Goal: Task Accomplishment & Management: Manage account settings

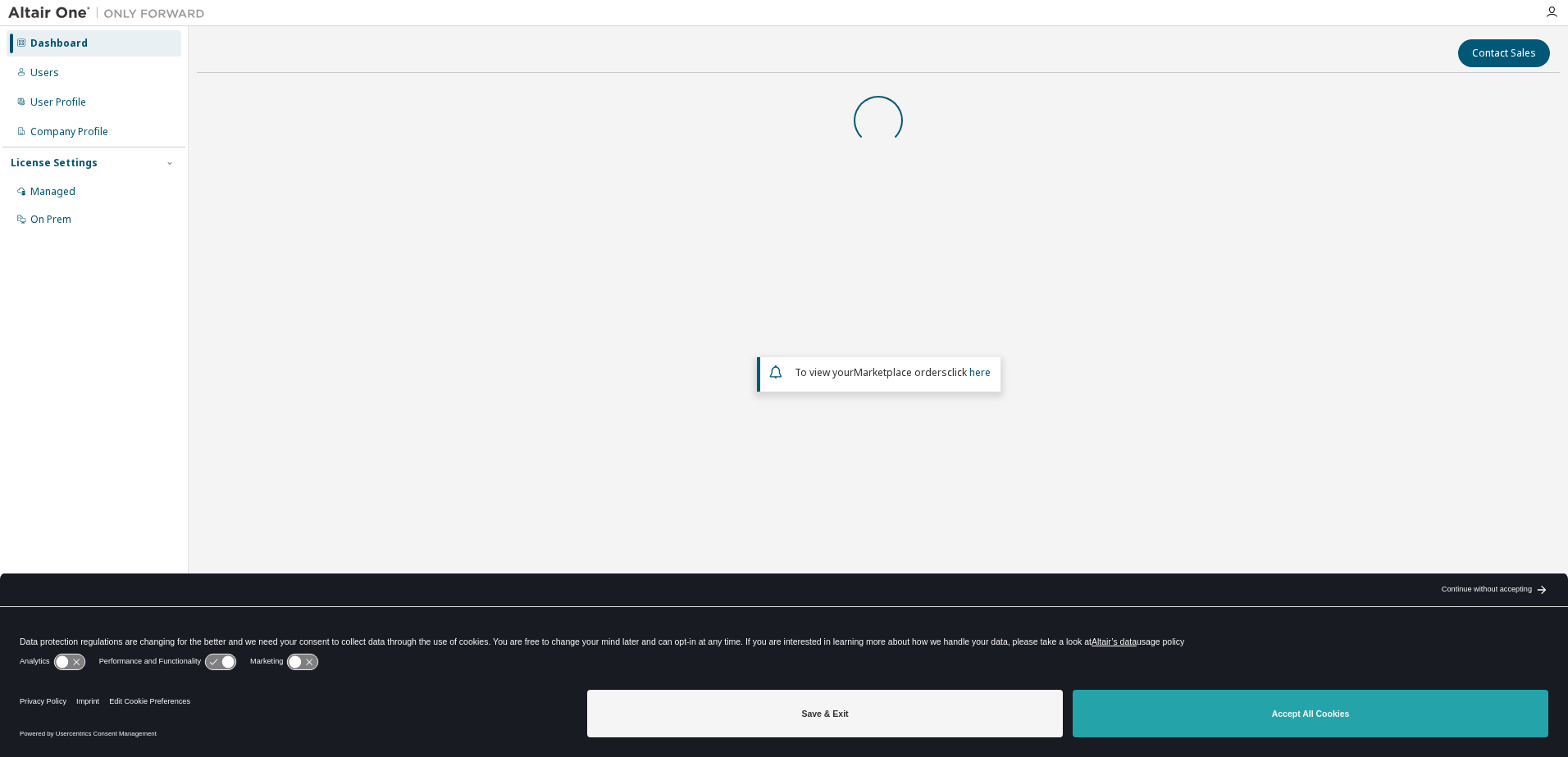
click at [1323, 726] on button "Accept All Cookies" at bounding box center [1310, 713] width 475 height 47
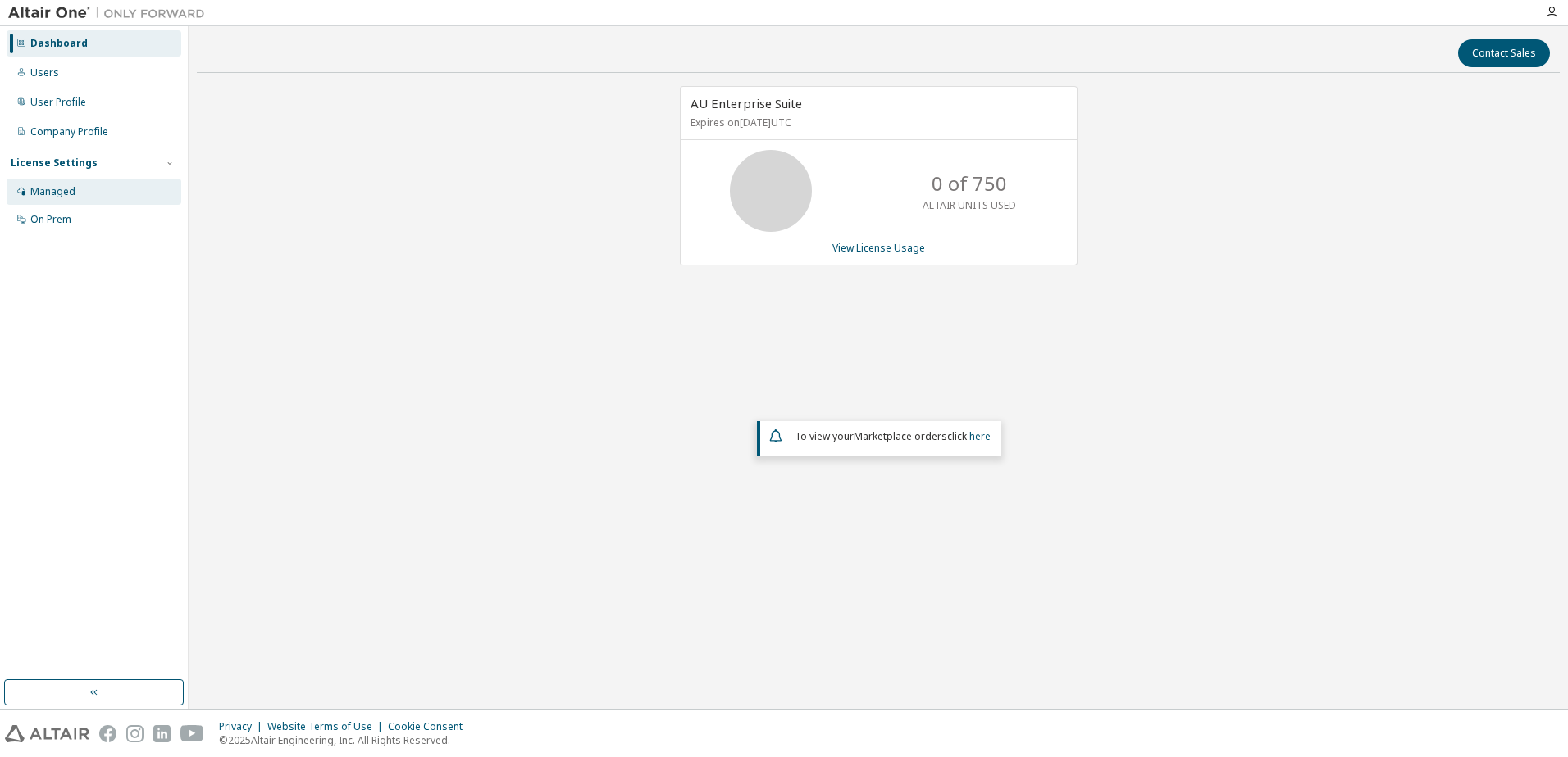
click at [78, 189] on div "Managed" at bounding box center [93, 191] width 174 height 26
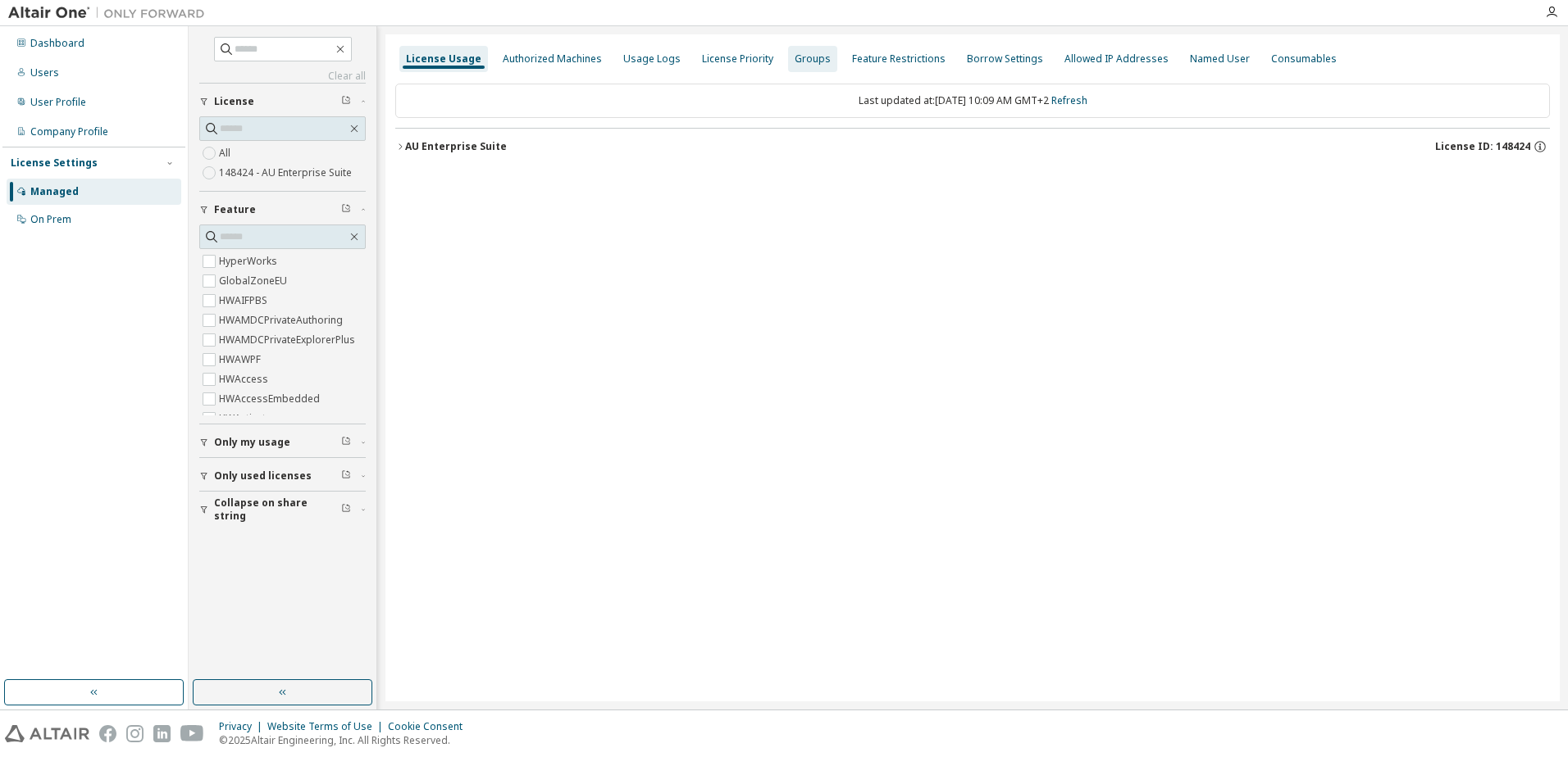
click at [805, 52] on div "Groups" at bounding box center [812, 59] width 36 height 13
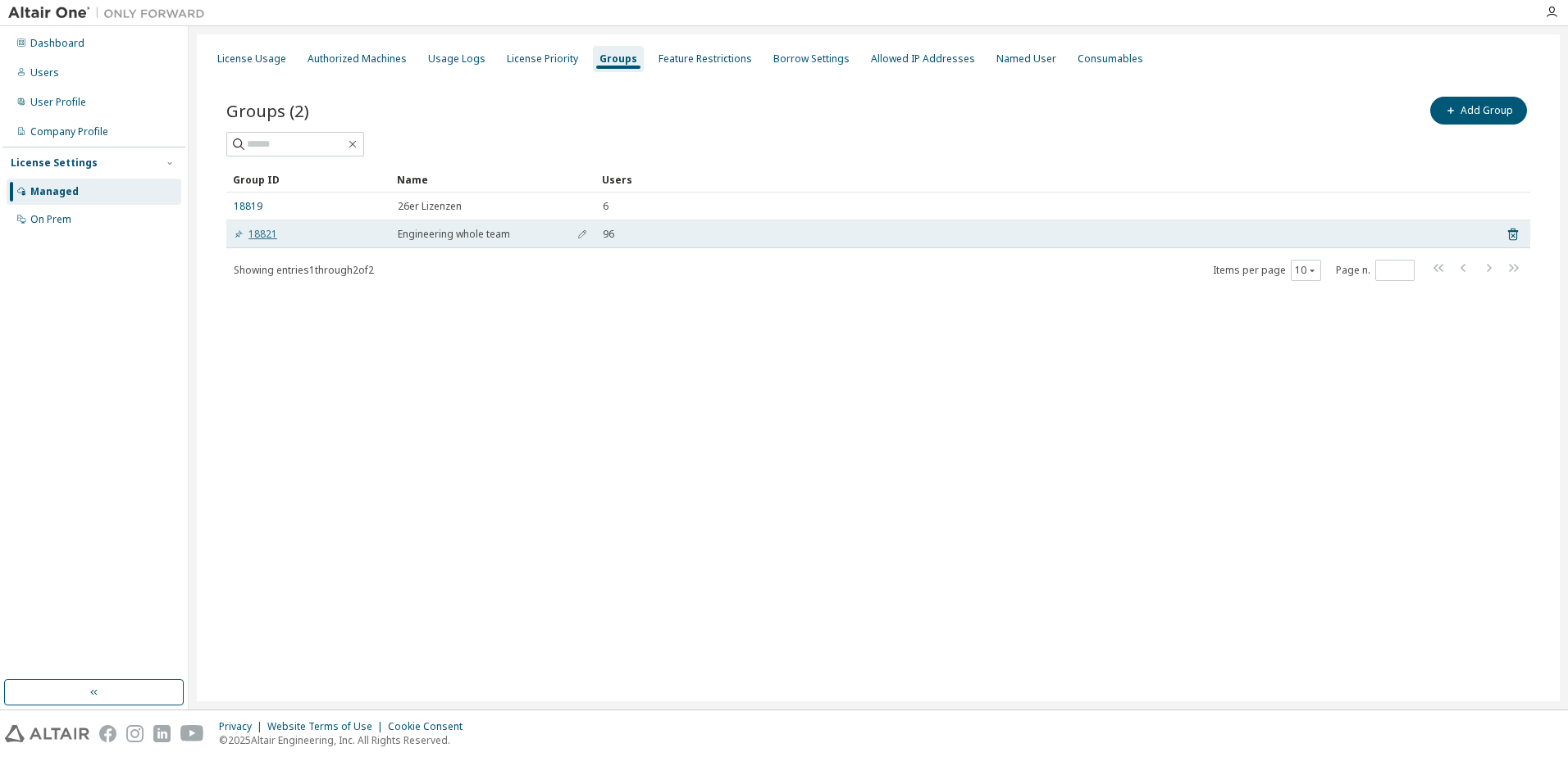
click at [268, 233] on link "18821" at bounding box center [255, 234] width 44 height 13
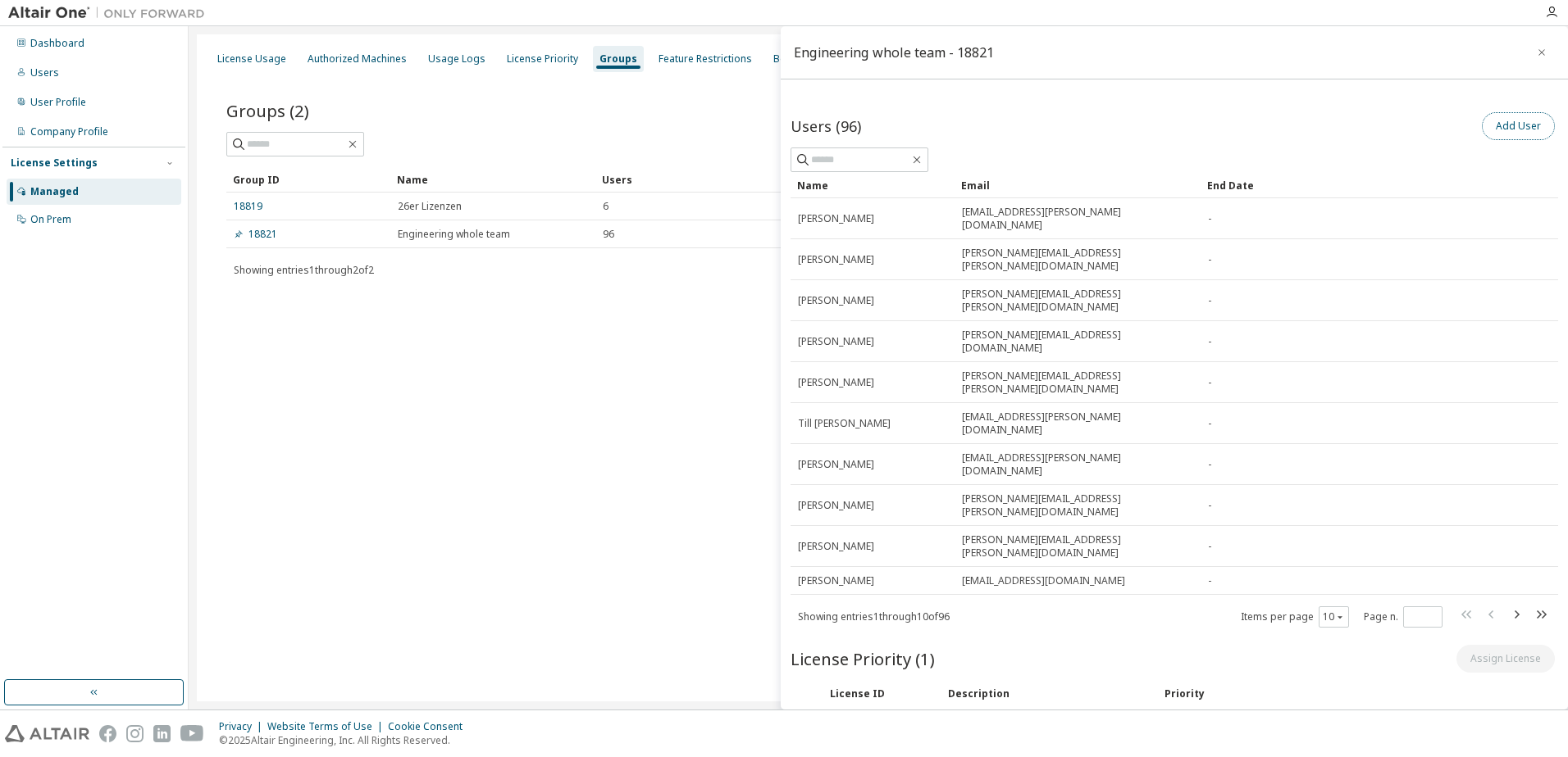
click at [1527, 123] on button "Add User" at bounding box center [1518, 125] width 73 height 28
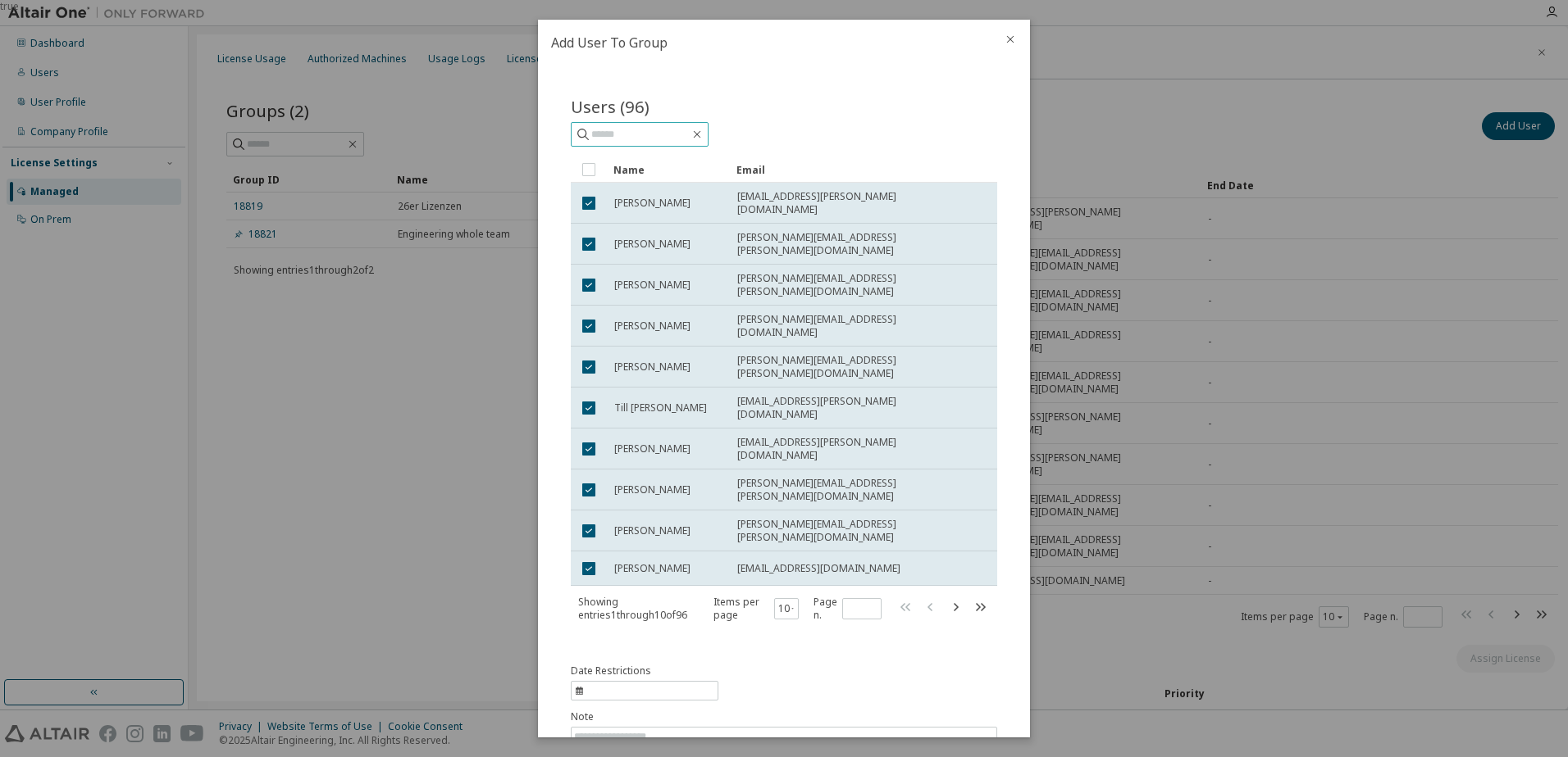
click at [643, 136] on input "text" at bounding box center [640, 134] width 99 height 16
type input "******"
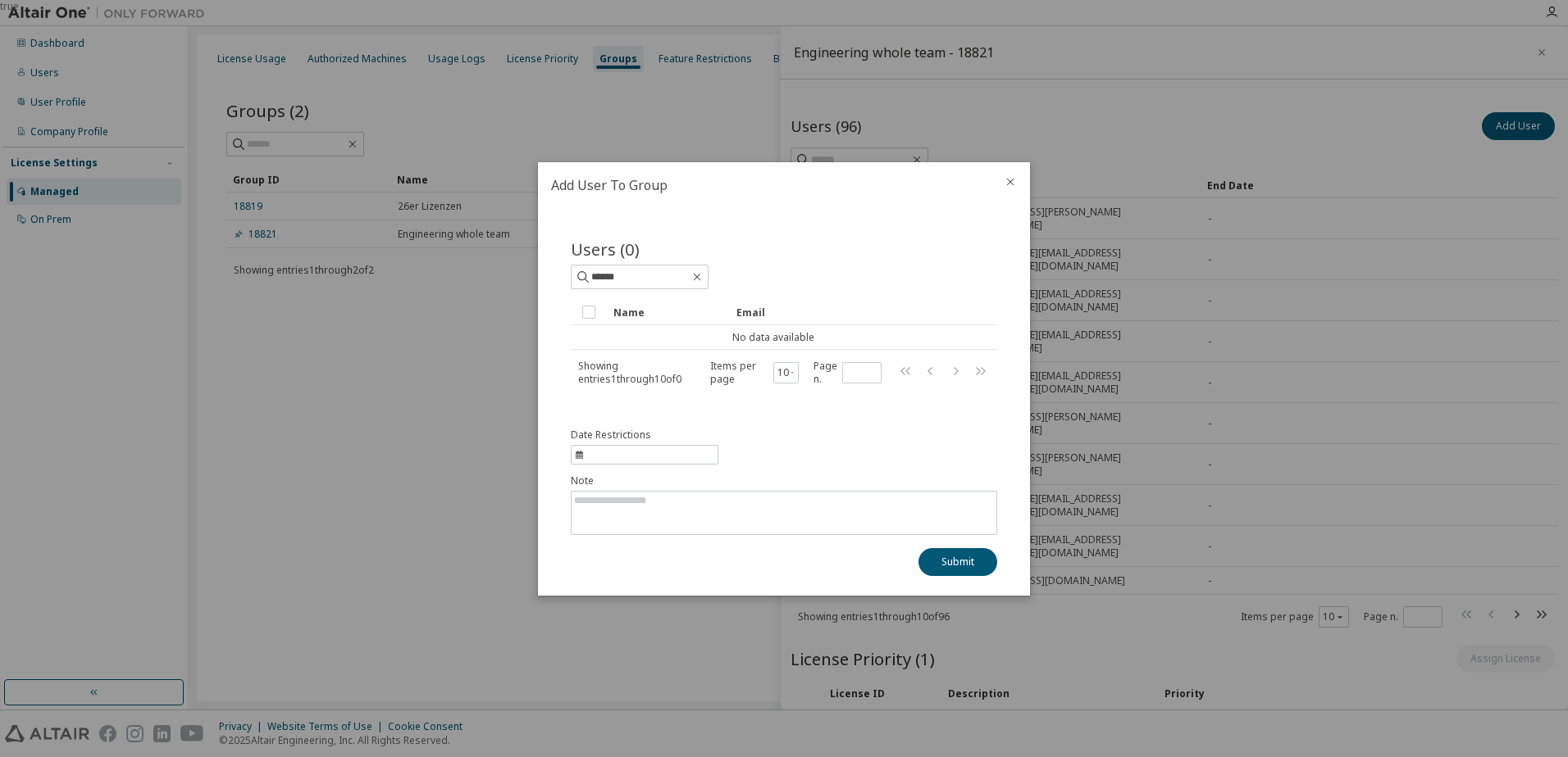
click at [1014, 189] on button "close" at bounding box center [1010, 181] width 13 height 13
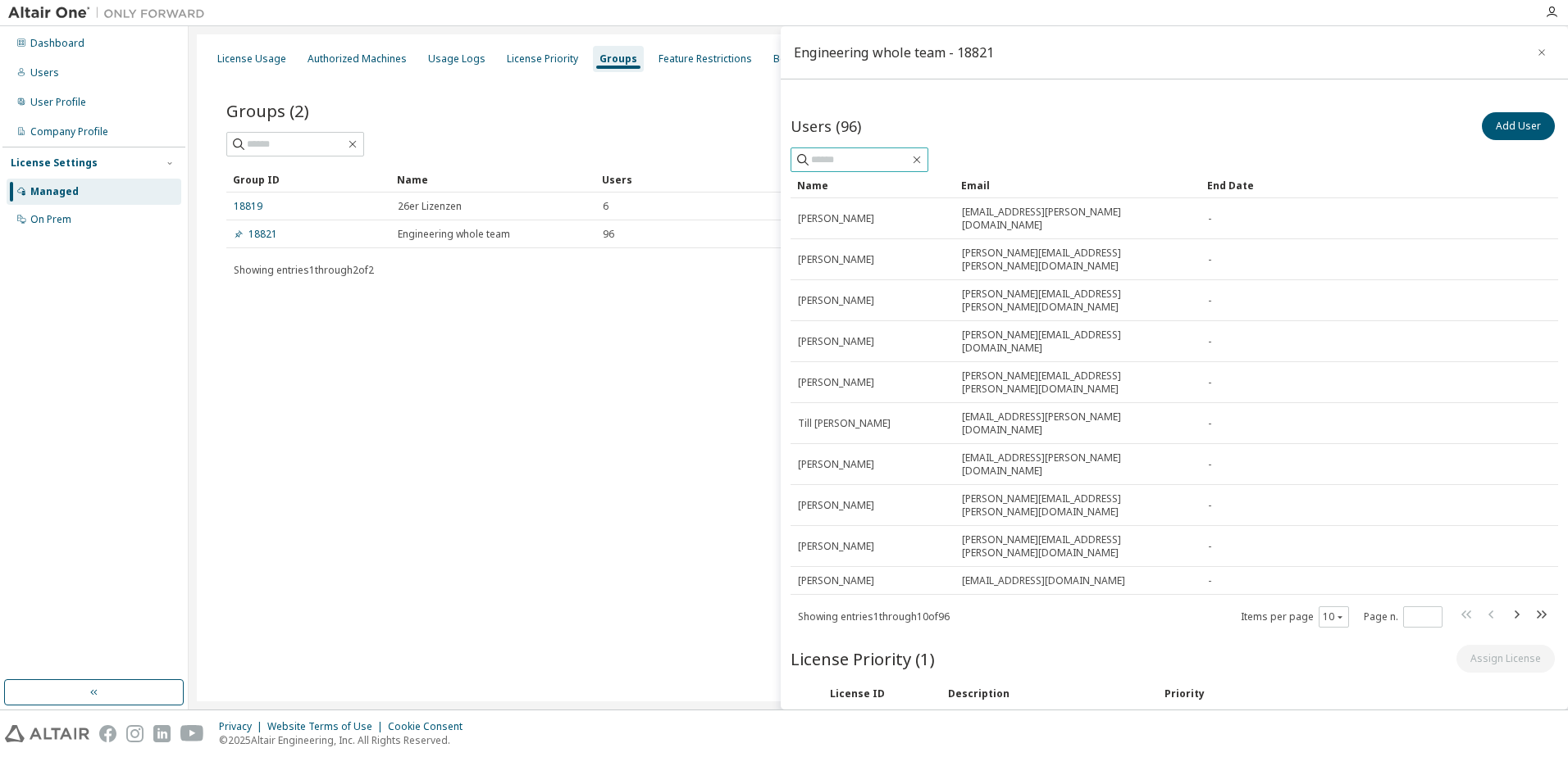
click at [873, 165] on input "text" at bounding box center [860, 159] width 99 height 16
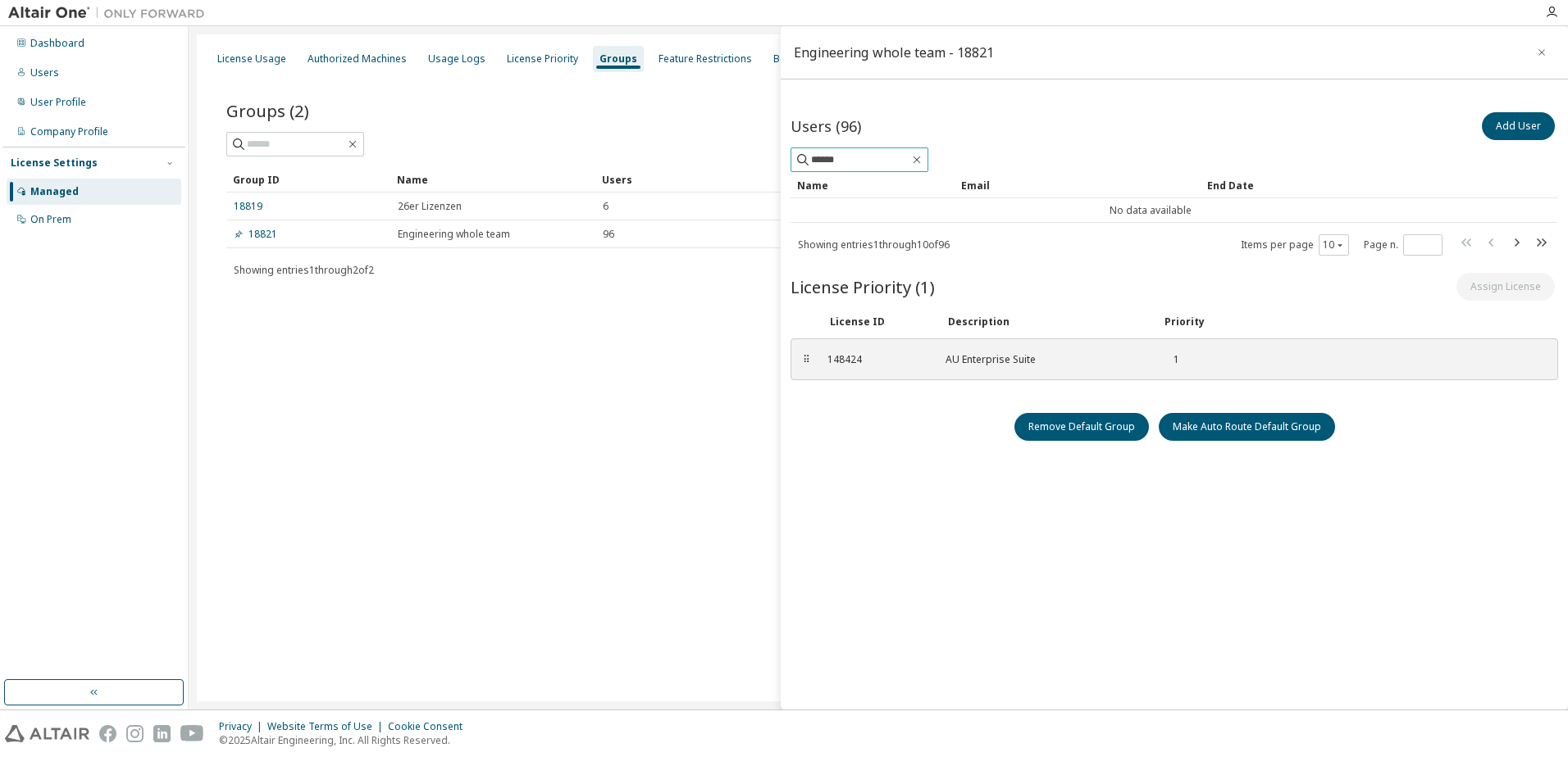
drag, startPoint x: 893, startPoint y: 158, endPoint x: 667, endPoint y: 175, distance: 226.6
click at [667, 175] on main "Engineering whole team - 18821 Users (96) Add User ****** Clear Load Save Save …" at bounding box center [878, 367] width 1379 height 684
type input "****"
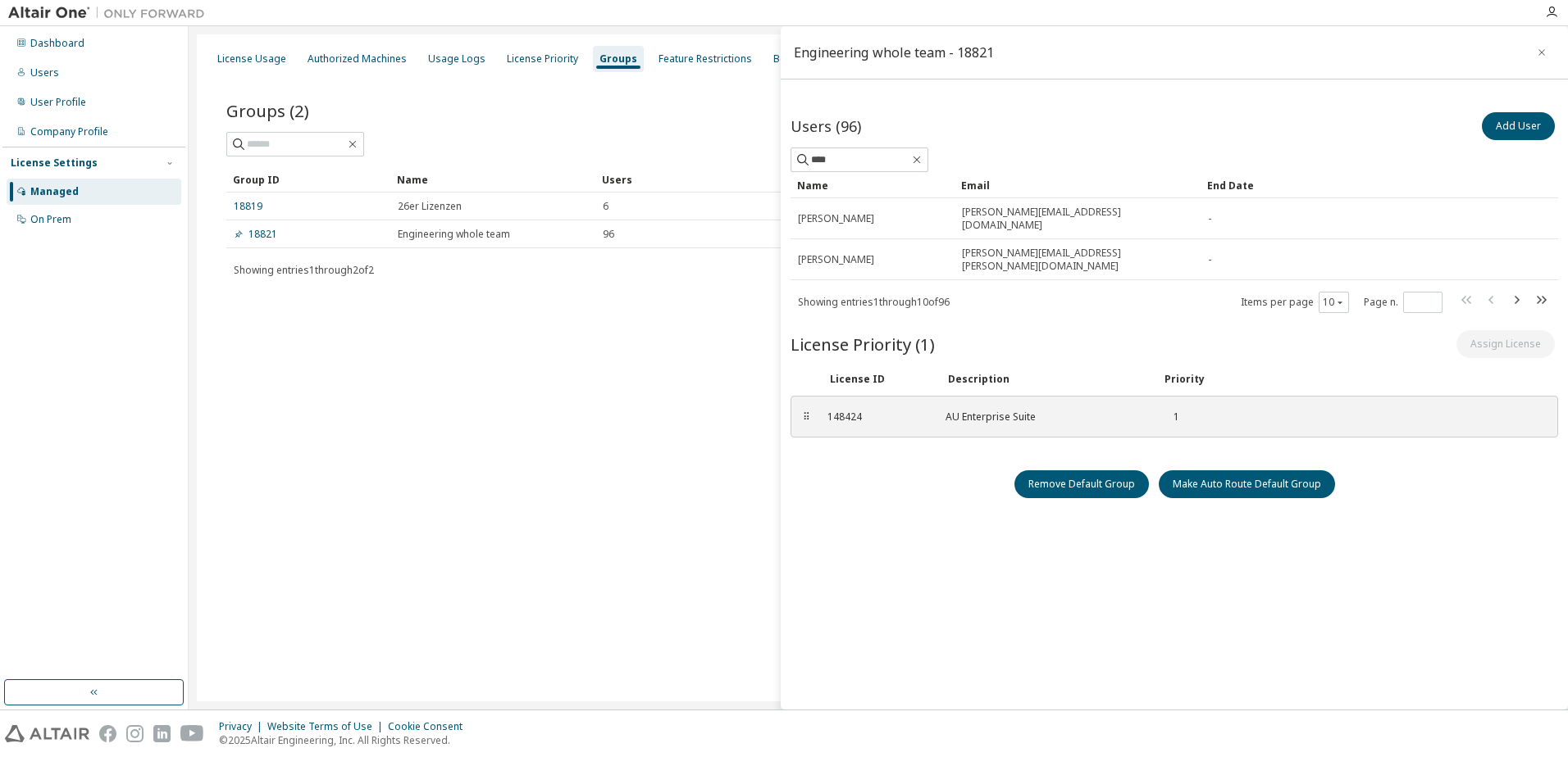
click at [614, 352] on div "License Usage Authorized Machines Usage Logs License Priority Groups Feature Re…" at bounding box center [878, 368] width 1363 height 667
click at [1536, 58] on icon "button" at bounding box center [1541, 52] width 12 height 13
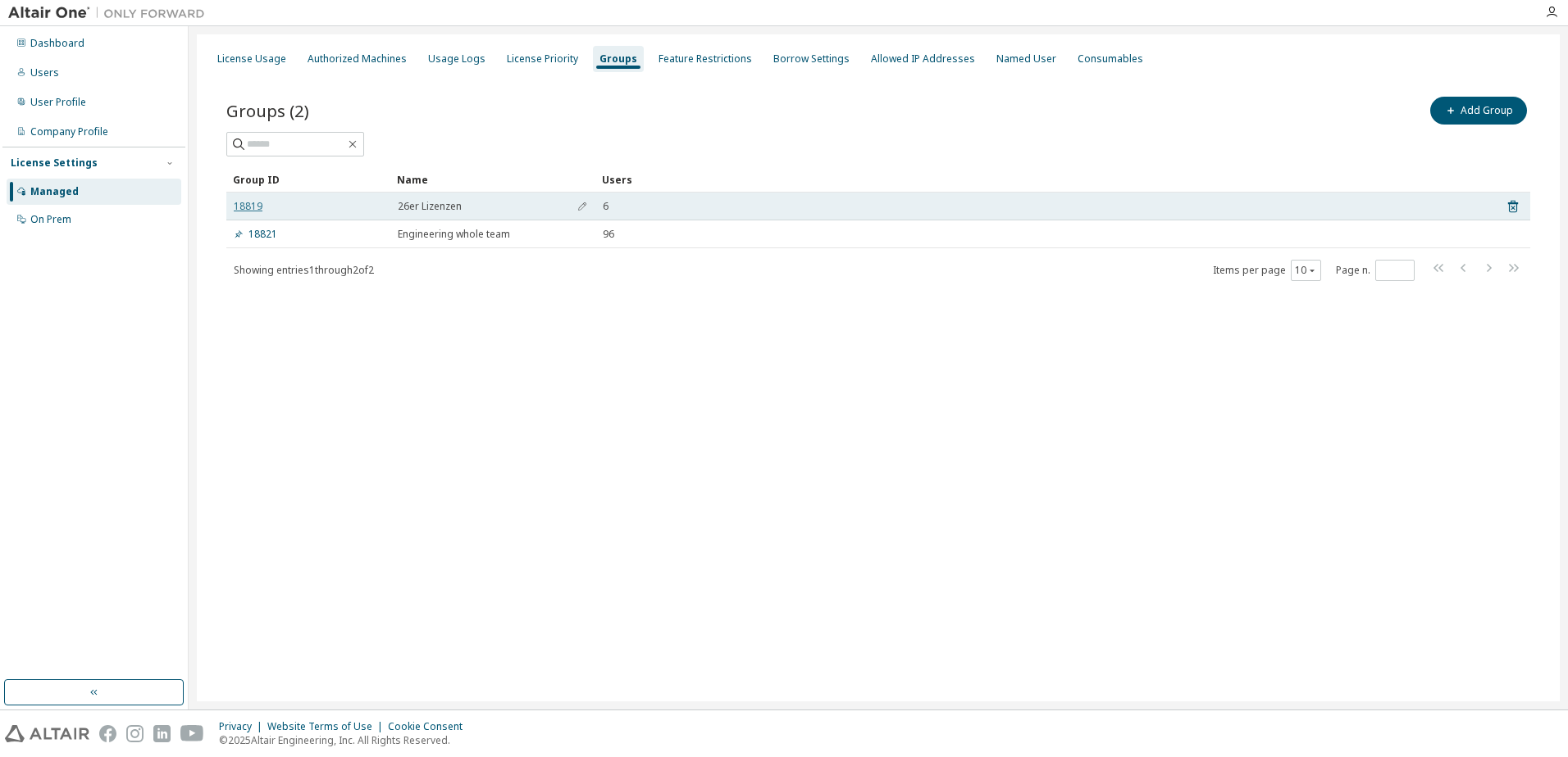
click at [239, 209] on link "18819" at bounding box center [248, 206] width 28 height 13
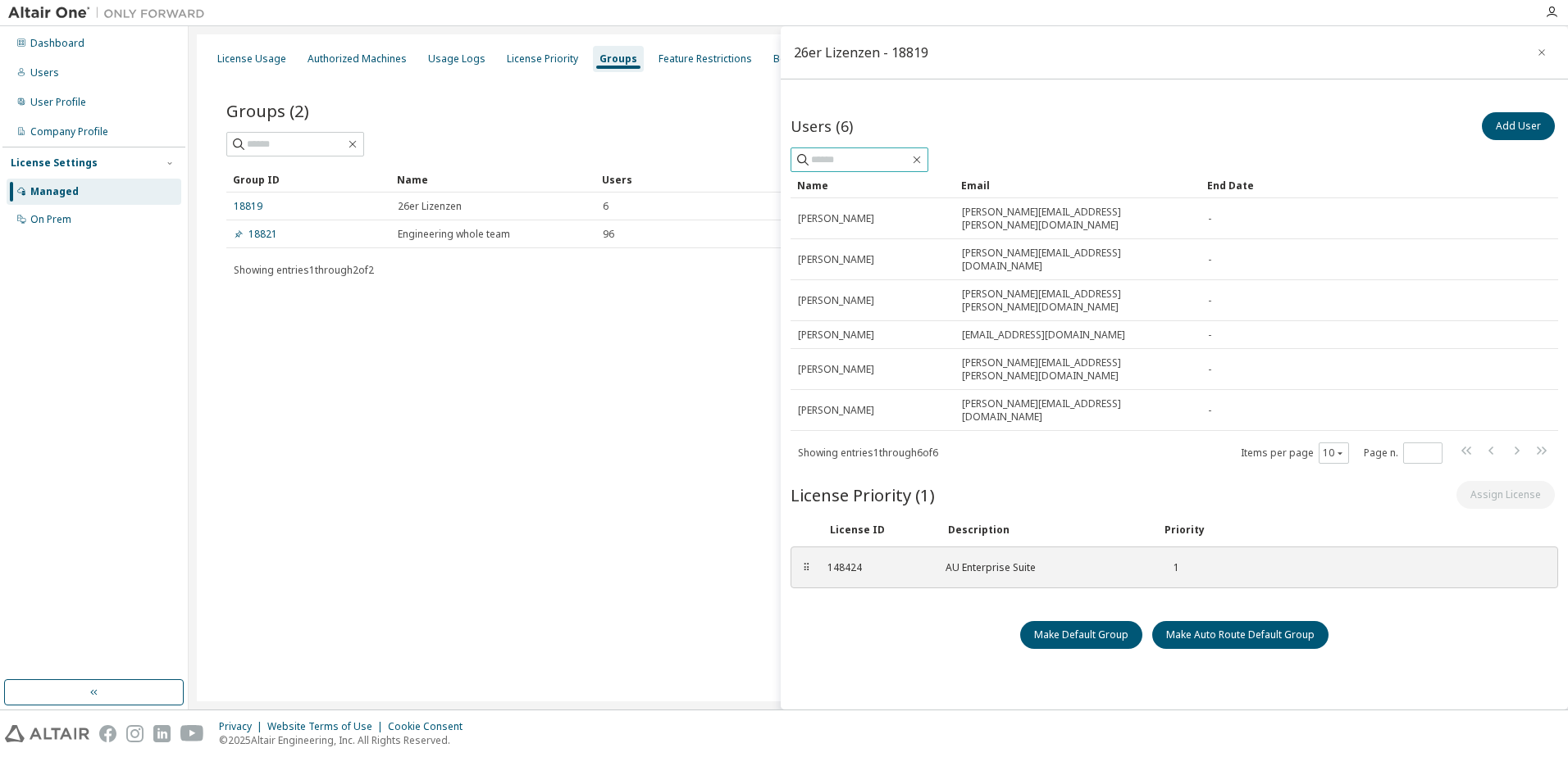
click at [830, 160] on input "text" at bounding box center [860, 159] width 99 height 16
click at [1517, 120] on button "Add User" at bounding box center [1518, 125] width 73 height 28
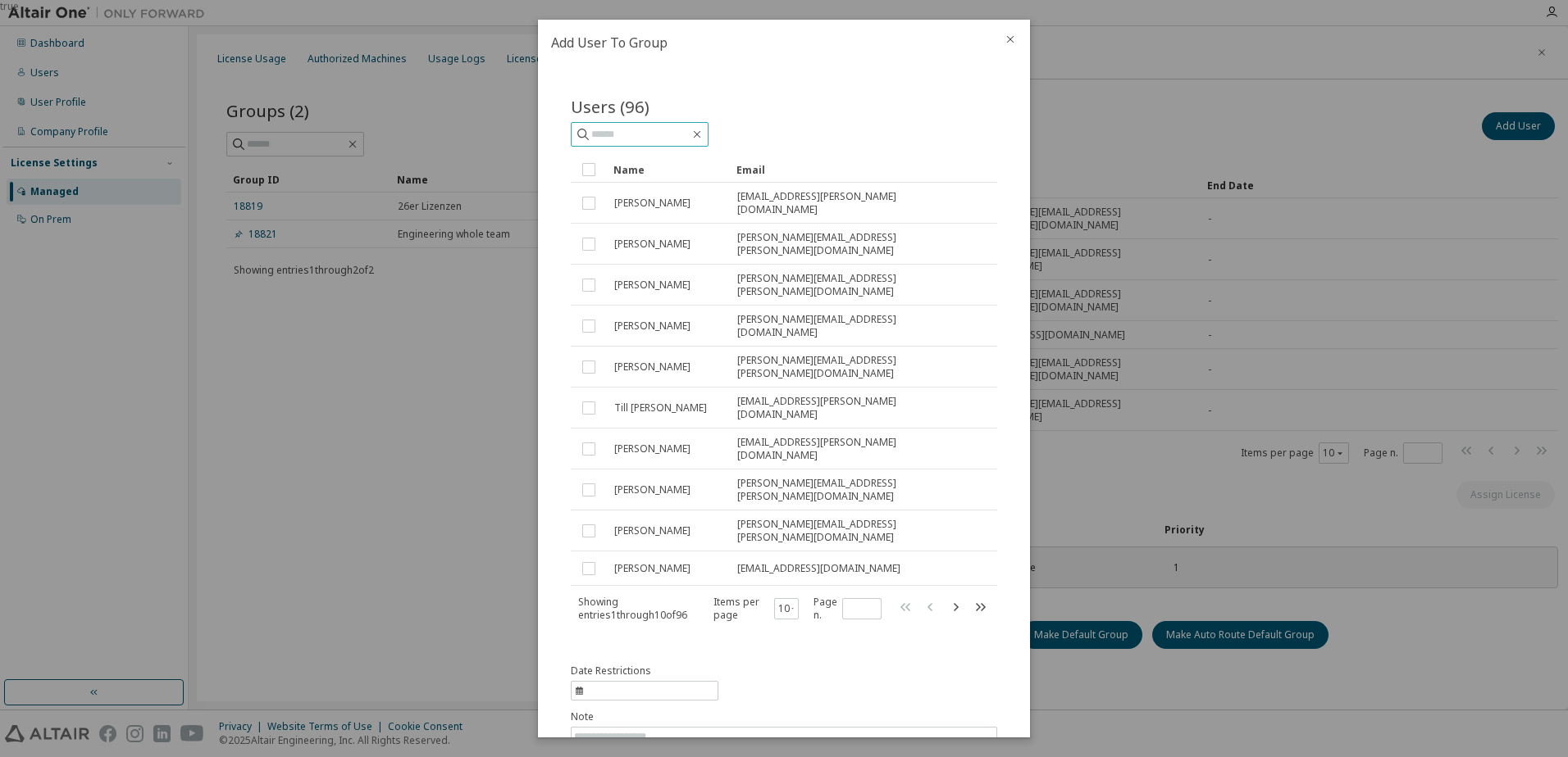
click at [664, 141] on input "text" at bounding box center [640, 134] width 99 height 16
type input "******"
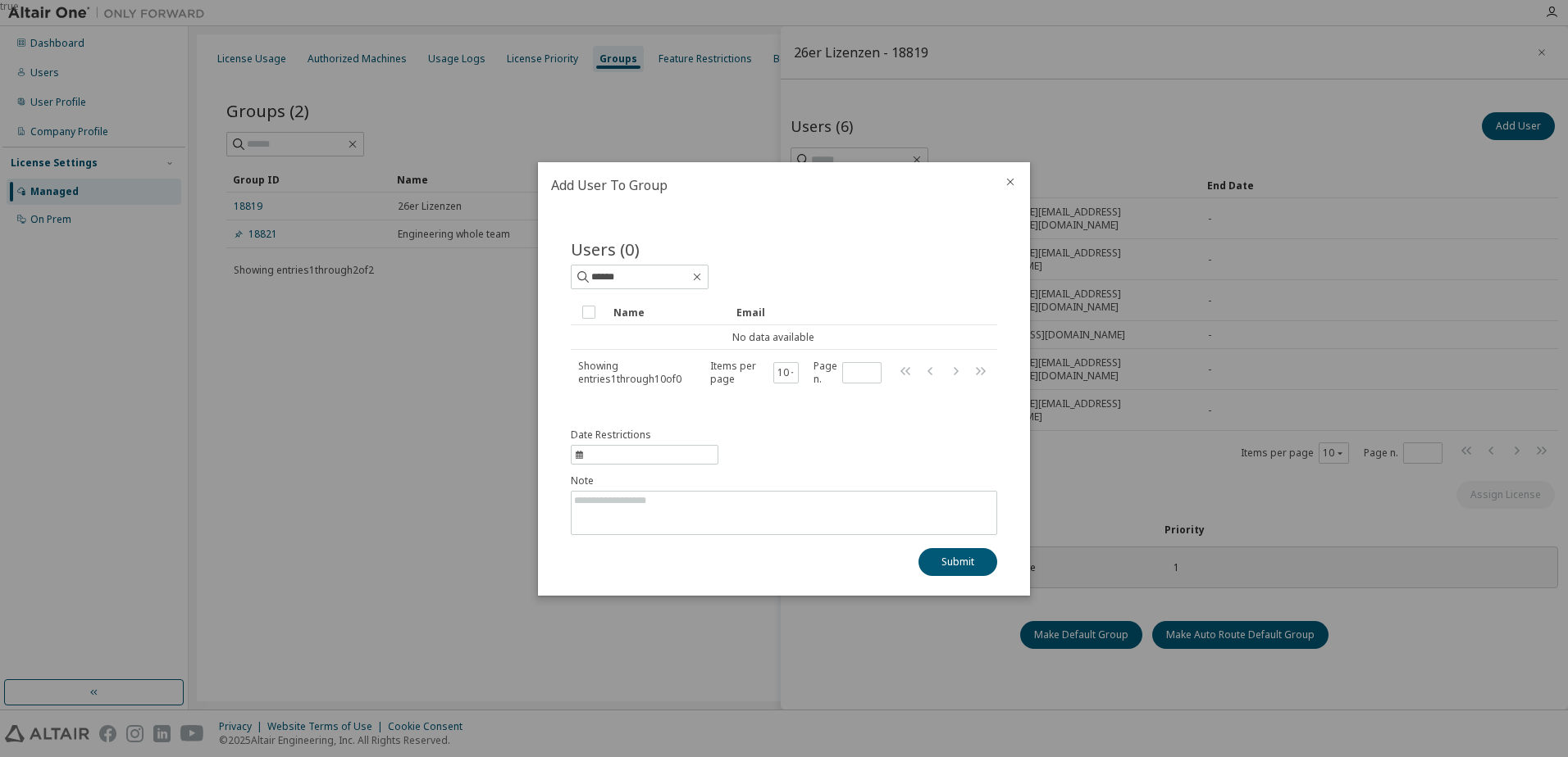
click at [1010, 181] on icon "close" at bounding box center [1010, 181] width 13 height 13
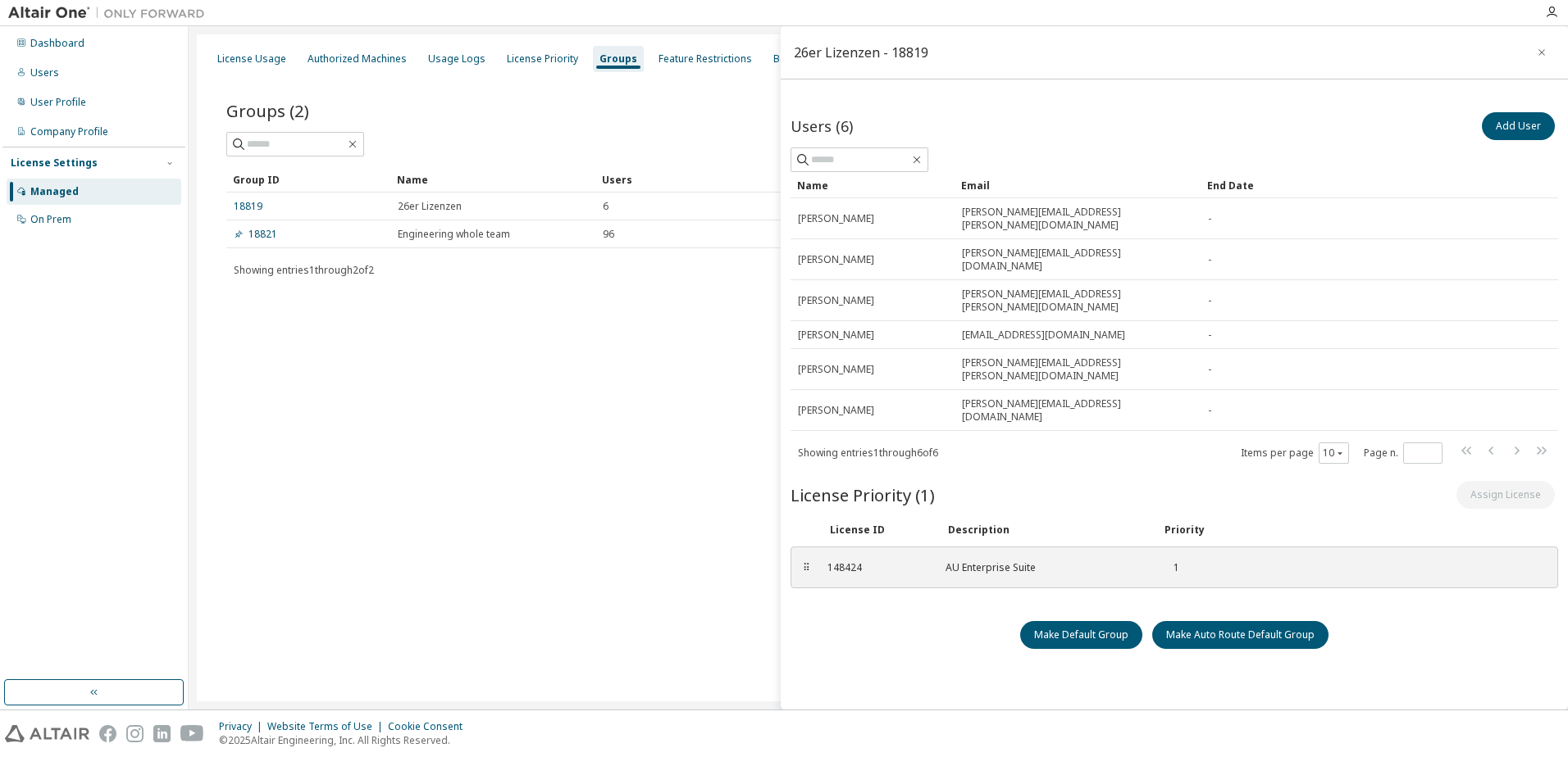
click at [1018, 103] on div "Users (6) Add User Clear Load Save Save As Field Operator Value Select filter S…" at bounding box center [1174, 406] width 788 height 619
click at [1540, 49] on button "button" at bounding box center [1541, 52] width 26 height 26
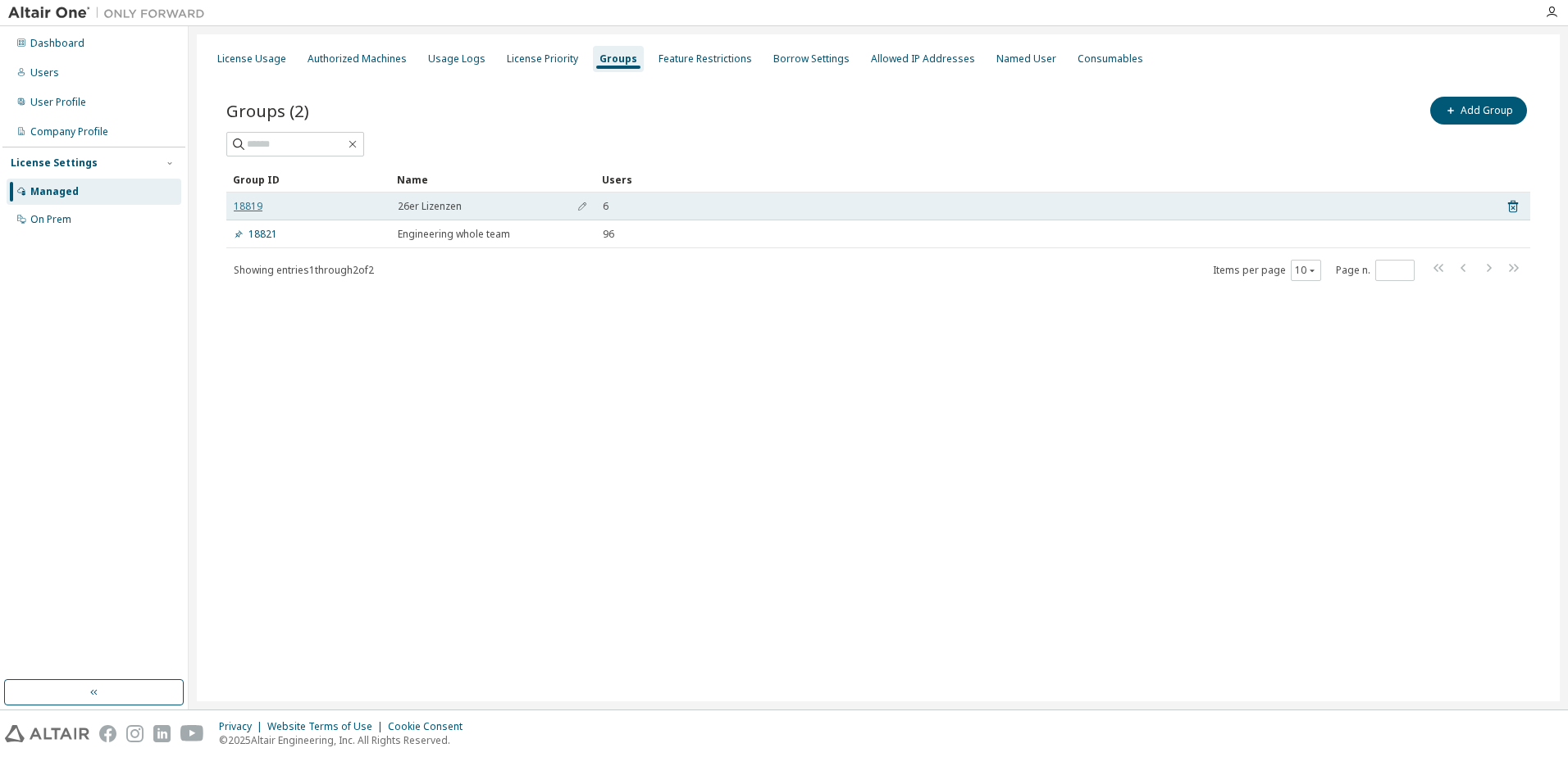
click at [254, 213] on link "18819" at bounding box center [248, 206] width 28 height 13
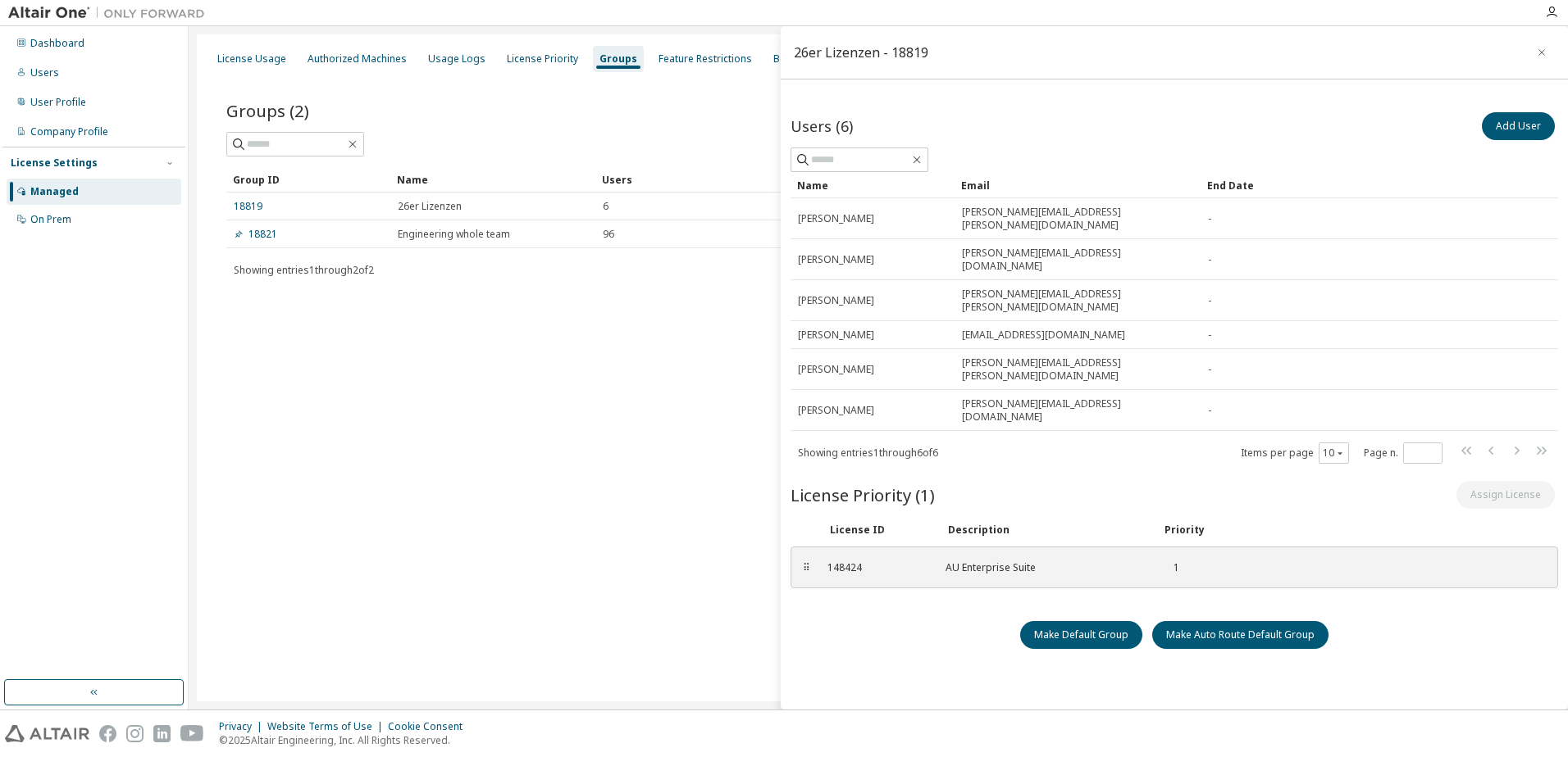
click at [550, 435] on div "License Usage Authorized Machines Usage Logs License Priority Groups Feature Re…" at bounding box center [878, 368] width 1363 height 667
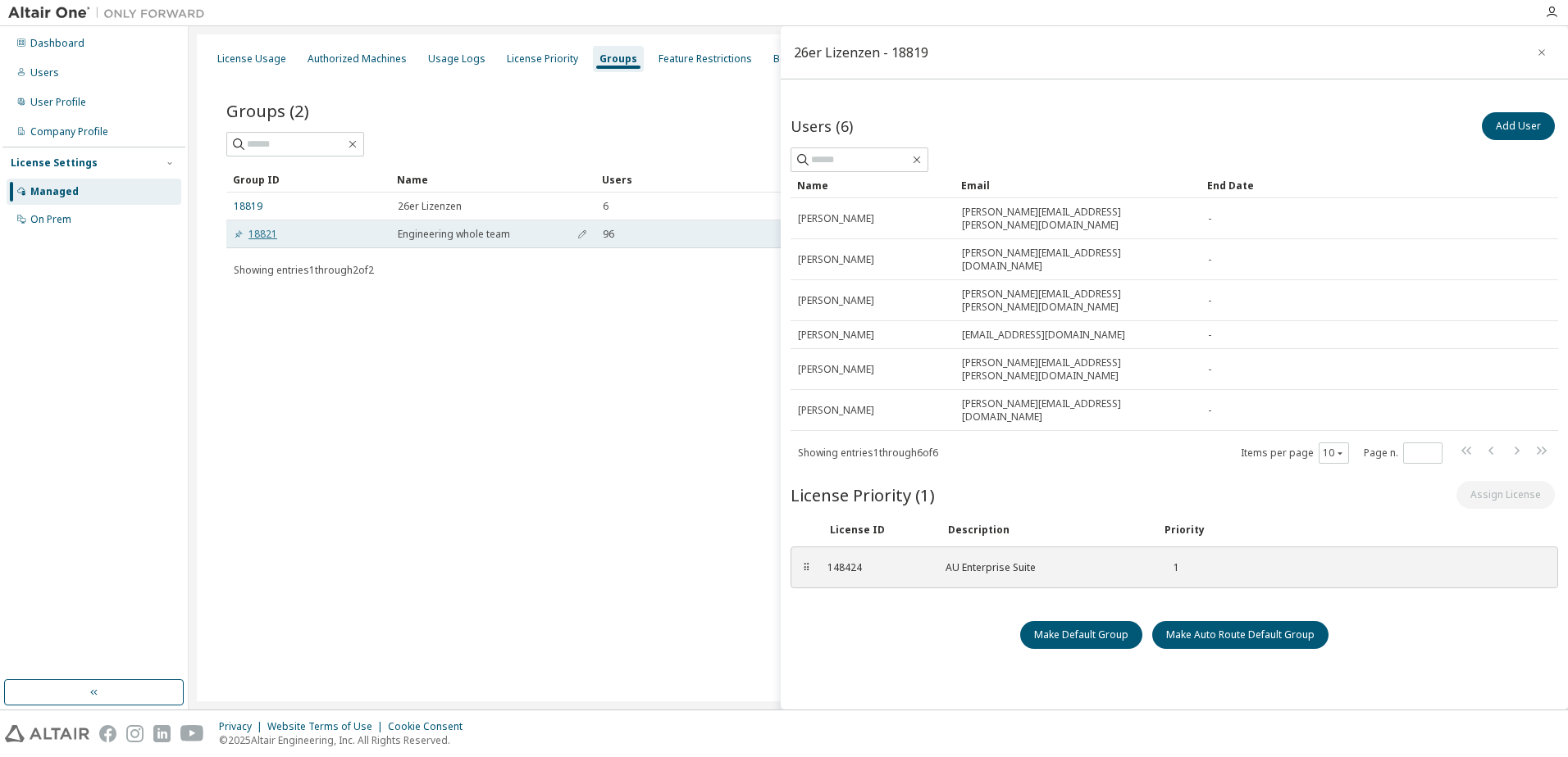
click at [257, 238] on link "18821" at bounding box center [255, 234] width 44 height 13
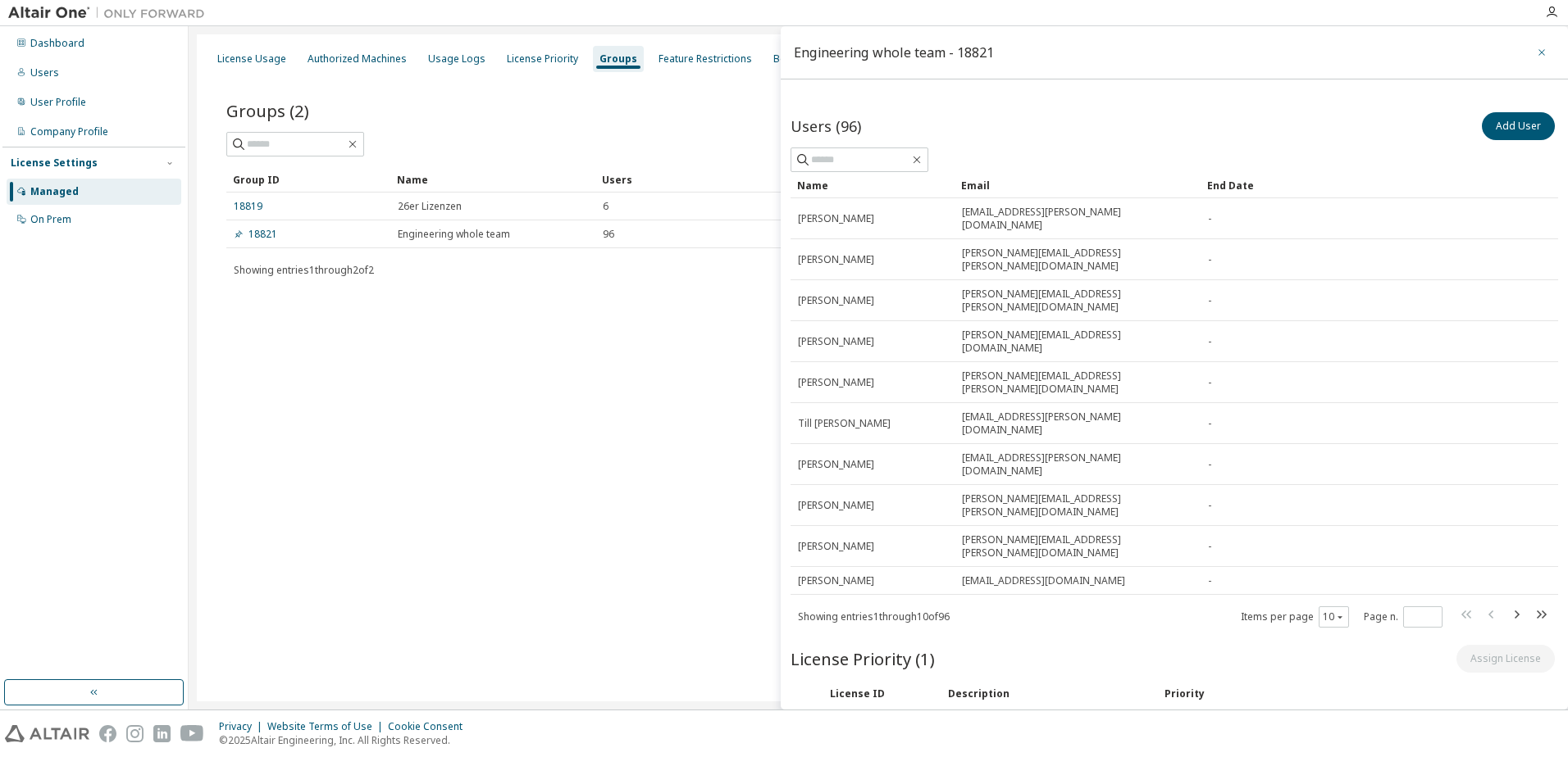
click at [1536, 50] on icon "button" at bounding box center [1541, 52] width 12 height 13
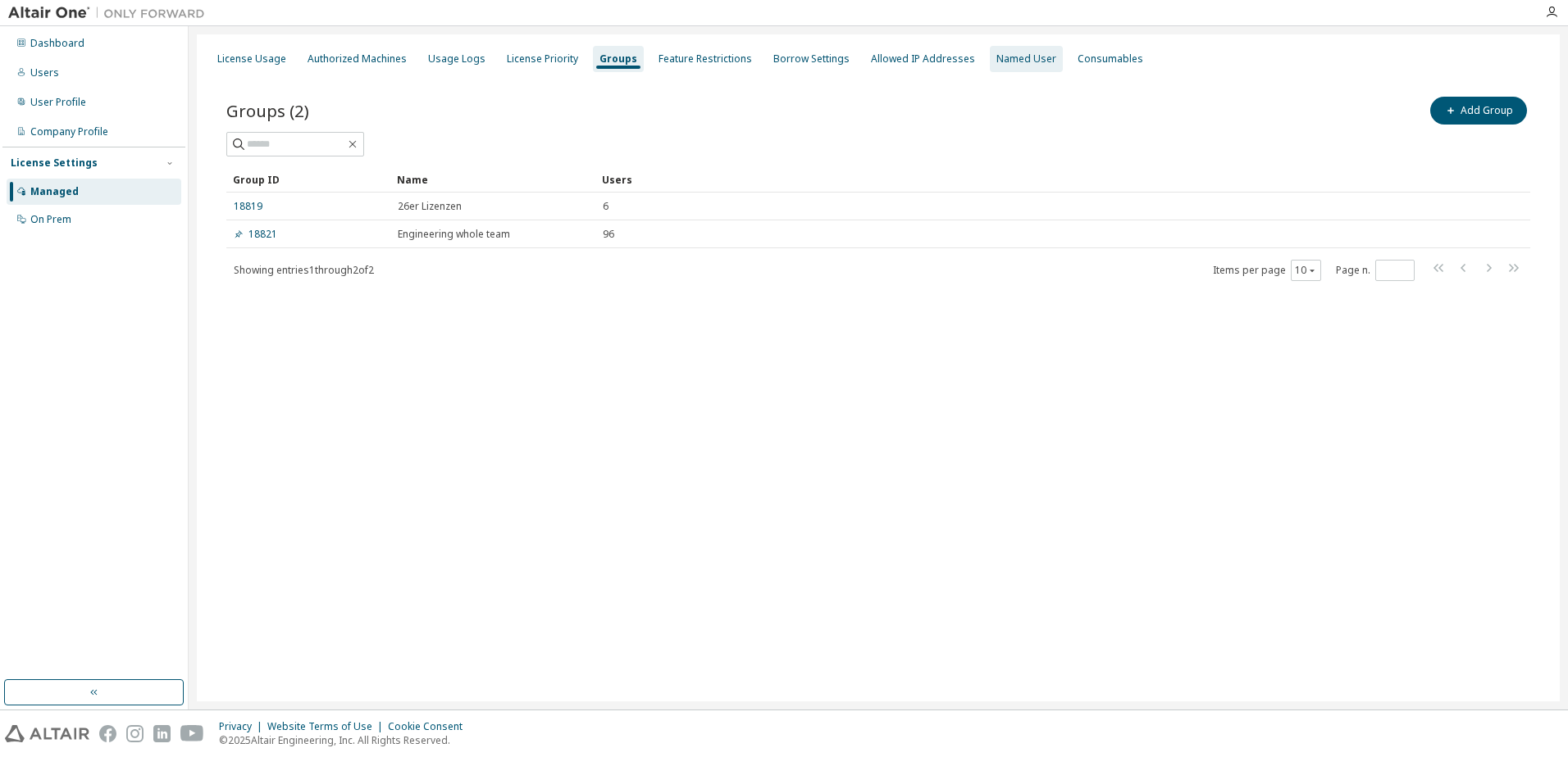
click at [997, 58] on div "Named User" at bounding box center [1026, 59] width 60 height 13
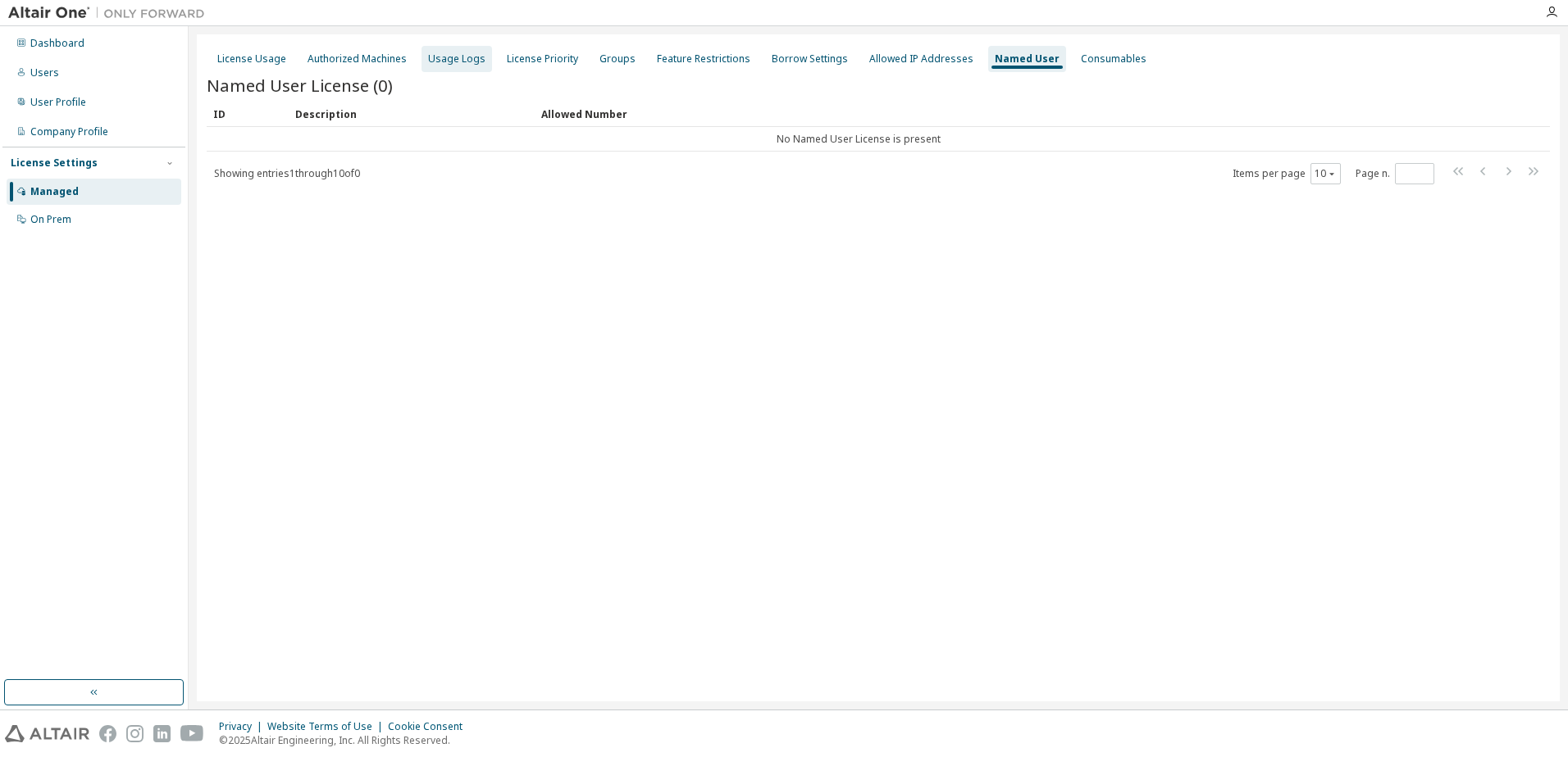
click at [422, 64] on div "Usage Logs" at bounding box center [457, 59] width 70 height 26
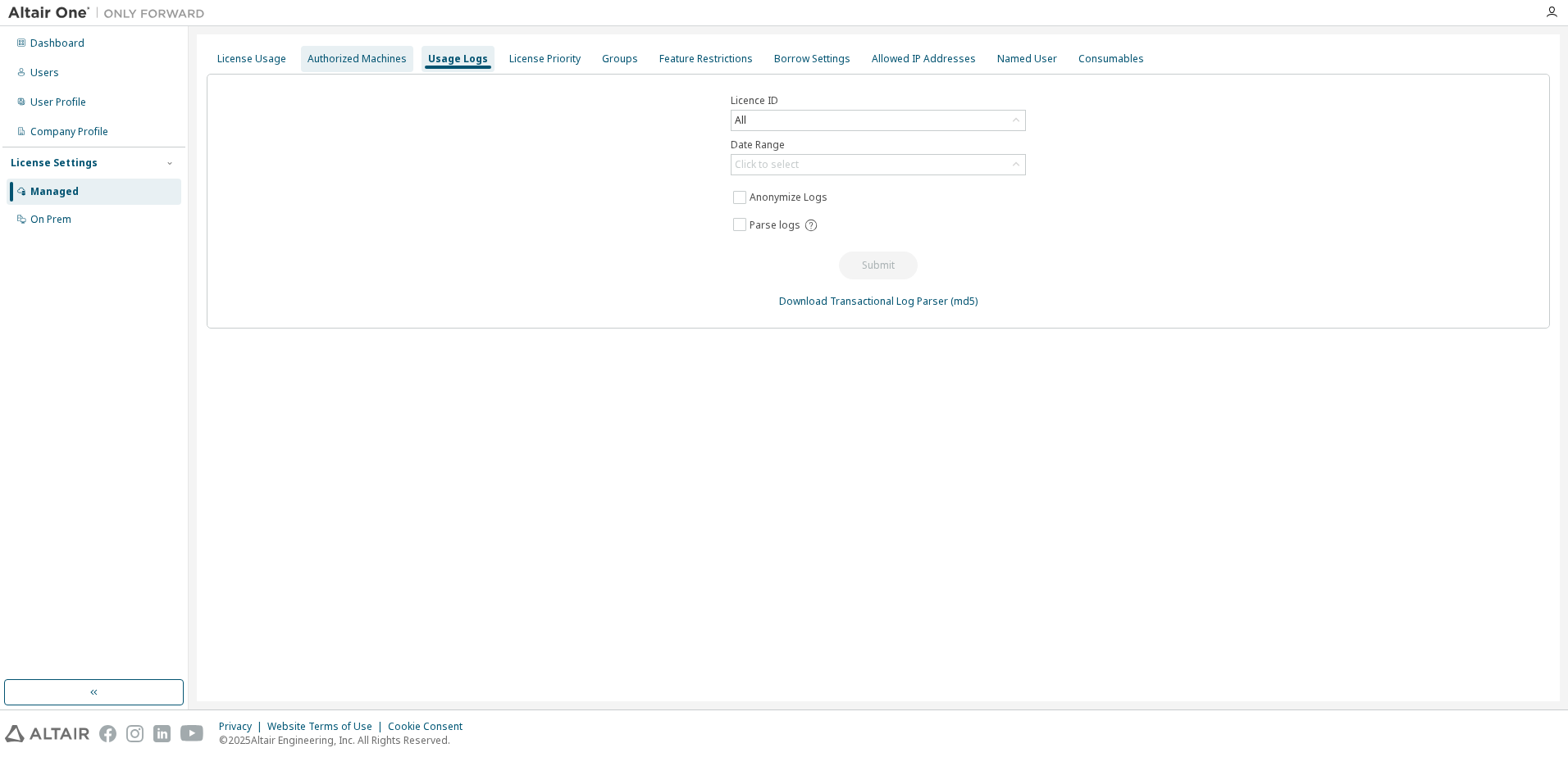
click at [341, 68] on div "Authorized Machines" at bounding box center [357, 59] width 112 height 26
